Goal: Task Accomplishment & Management: Manage account settings

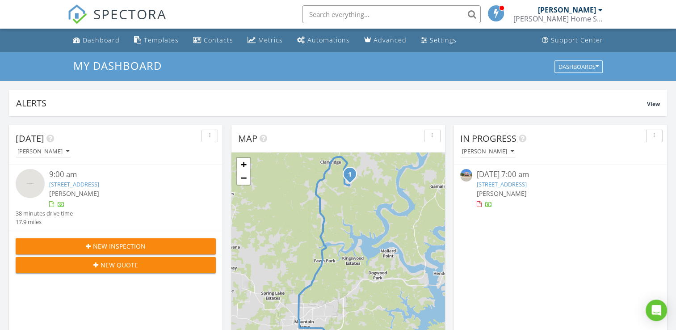
click at [504, 185] on link "301 W Main St, Mountain View, AR 72560" at bounding box center [502, 184] width 50 height 8
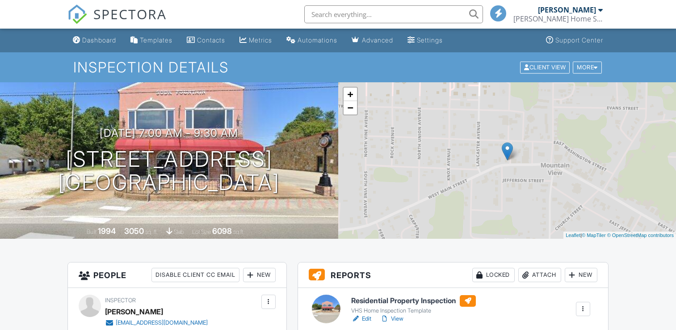
click at [401, 314] on link "View" at bounding box center [392, 318] width 23 height 9
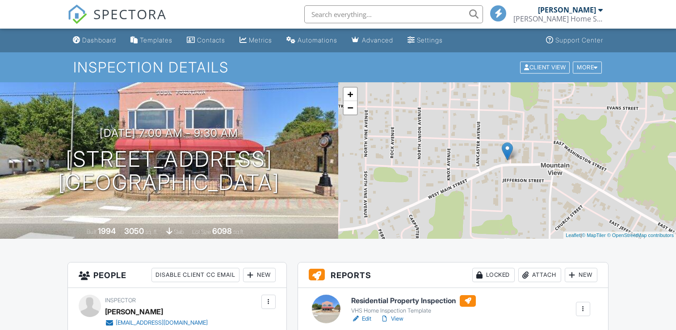
scroll to position [80, 0]
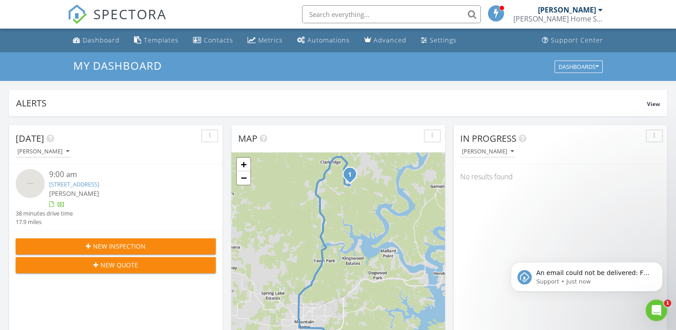
click at [83, 182] on link "71 Cfd 8g, Clarkridge, AR 72623" at bounding box center [74, 184] width 50 height 8
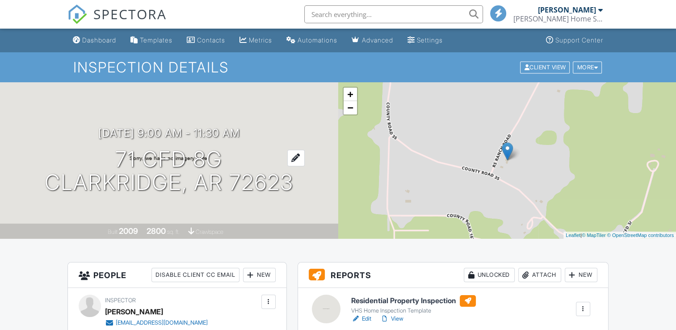
click at [292, 158] on div at bounding box center [295, 158] width 17 height 17
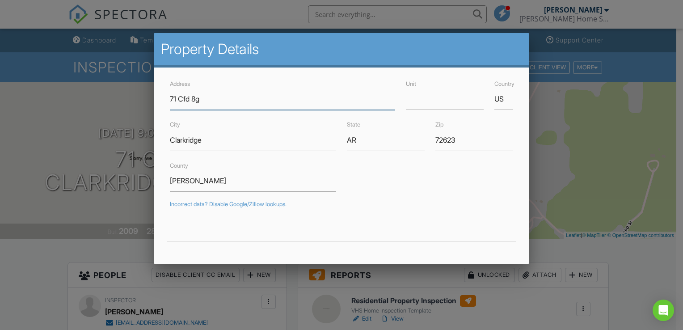
click at [206, 100] on input "71 Cfd 8g" at bounding box center [282, 99] width 225 height 22
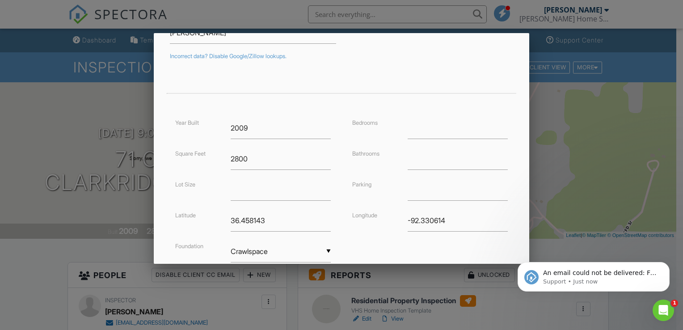
scroll to position [148, 0]
type input "[STREET_ADDRESS]"
type input "36.4581428"
type input "-92.3306137"
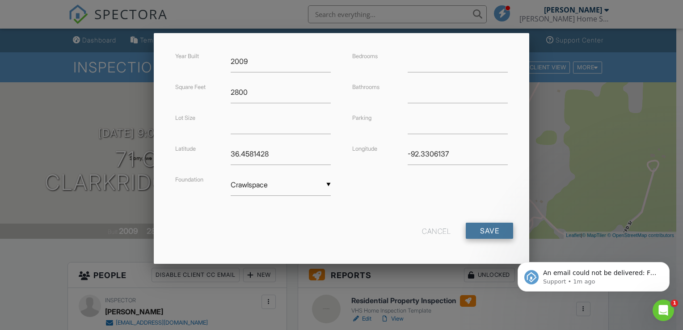
click at [474, 233] on input "Save" at bounding box center [489, 231] width 47 height 16
type input "36.458142"
click at [474, 233] on input "Save" at bounding box center [489, 231] width 47 height 16
type input "-92.330613"
click at [475, 231] on input "Save" at bounding box center [489, 231] width 47 height 16
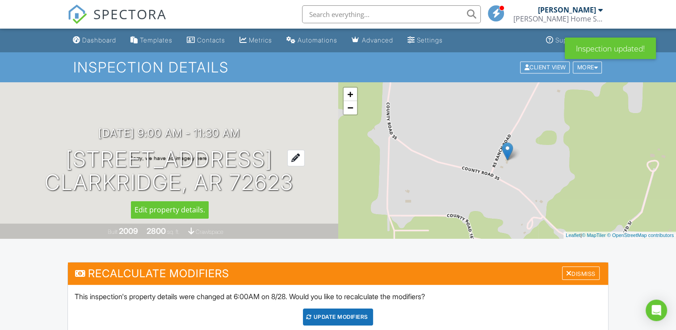
click at [211, 162] on h1 "[STREET_ADDRESS] [GEOGRAPHIC_DATA], AR 72623" at bounding box center [169, 171] width 249 height 47
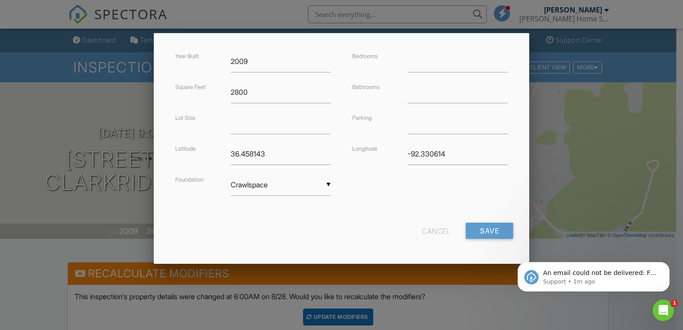
click at [426, 229] on div "Cancel" at bounding box center [436, 231] width 29 height 16
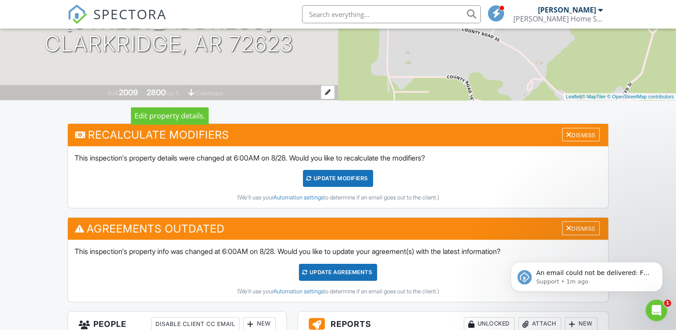
scroll to position [140, 0]
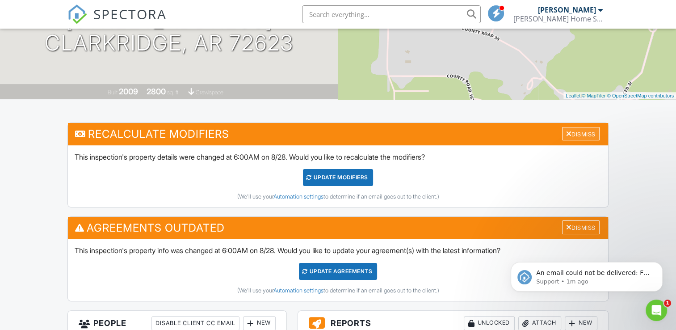
click at [570, 134] on div "Dismiss" at bounding box center [581, 134] width 38 height 14
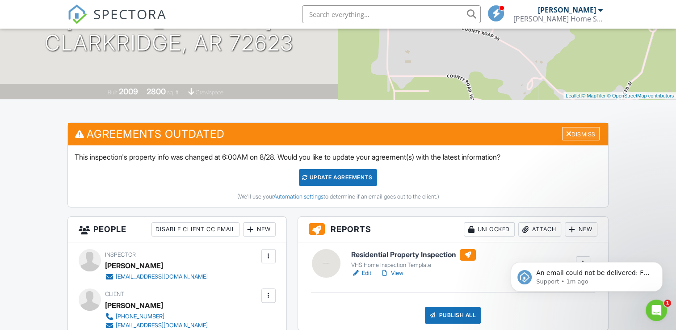
click at [567, 135] on div at bounding box center [570, 133] width 6 height 7
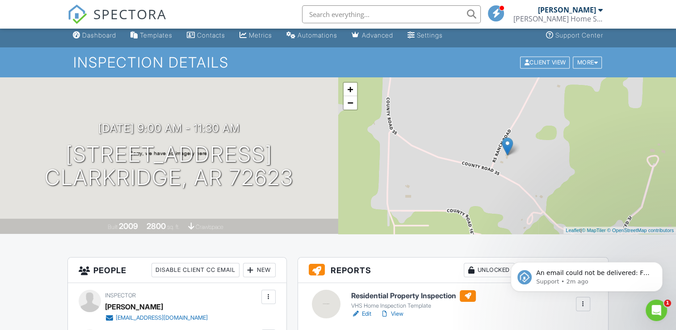
scroll to position [4, 0]
